Goal: Task Accomplishment & Management: Use online tool/utility

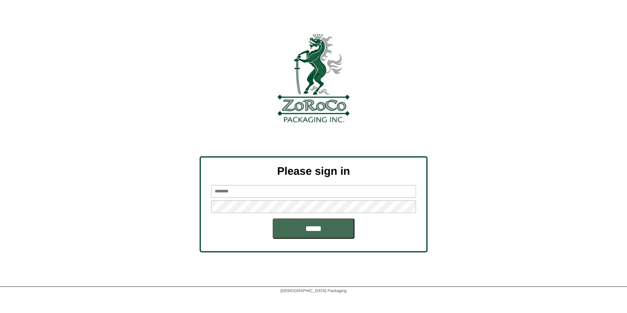
type input "*******"
click at [313, 223] on input "*****" at bounding box center [314, 228] width 82 height 21
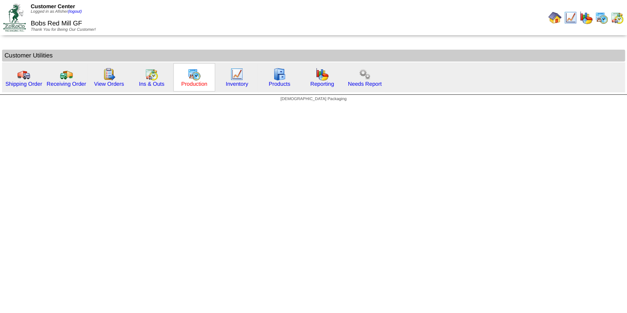
click at [192, 83] on link "Production" at bounding box center [194, 84] width 26 height 6
